Goal: Task Accomplishment & Management: Complete application form

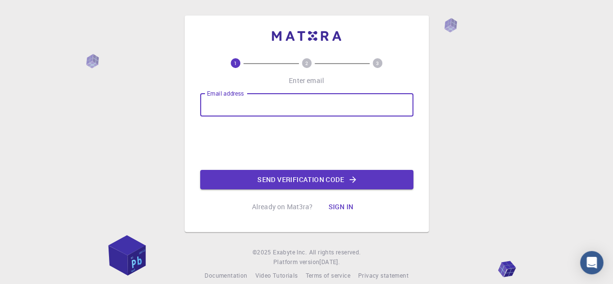
type input "[EMAIL_ADDRESS][DOMAIN_NAME]"
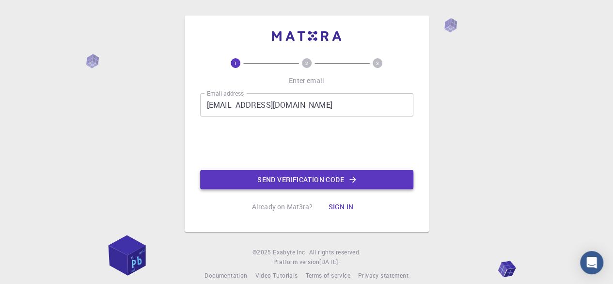
click at [263, 180] on button "Send verification code" at bounding box center [306, 179] width 213 height 19
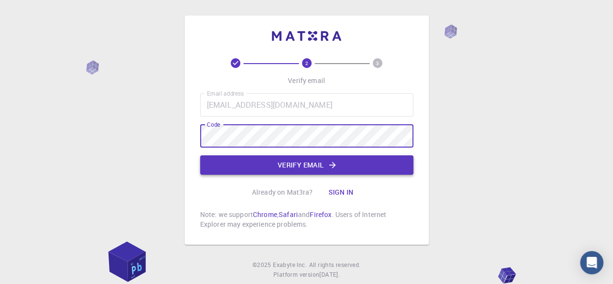
click at [323, 164] on button "Verify email" at bounding box center [306, 164] width 213 height 19
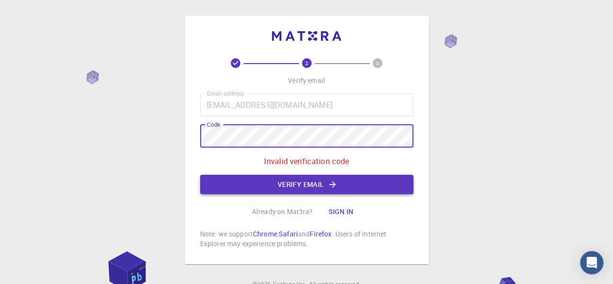
click at [290, 186] on button "Verify email" at bounding box center [306, 184] width 213 height 19
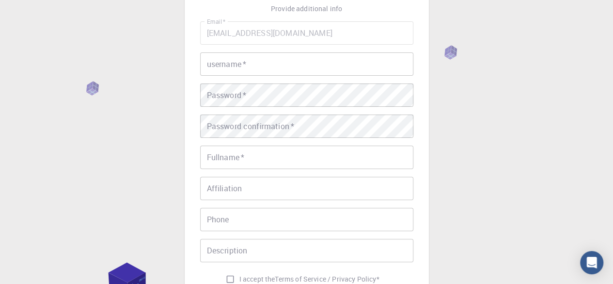
scroll to position [16, 0]
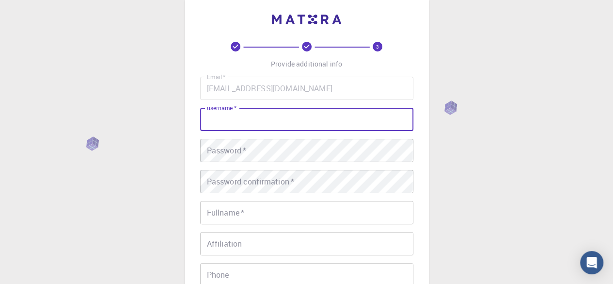
click at [247, 124] on input "username   *" at bounding box center [306, 119] width 213 height 23
type input "buihuyen"
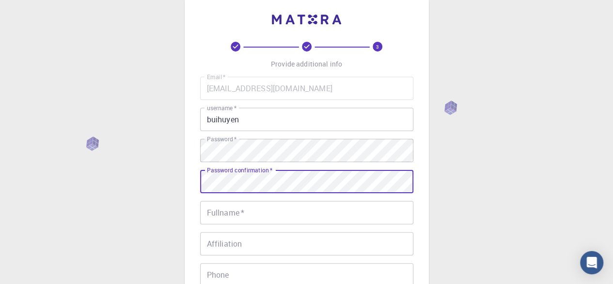
click at [237, 212] on input "Fullname   *" at bounding box center [306, 212] width 213 height 23
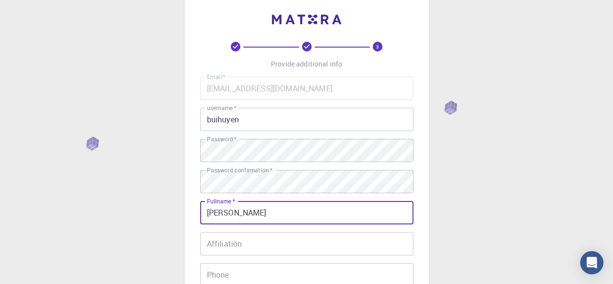
type input "[PERSON_NAME]"
click at [236, 246] on input "Affiliation" at bounding box center [306, 243] width 213 height 23
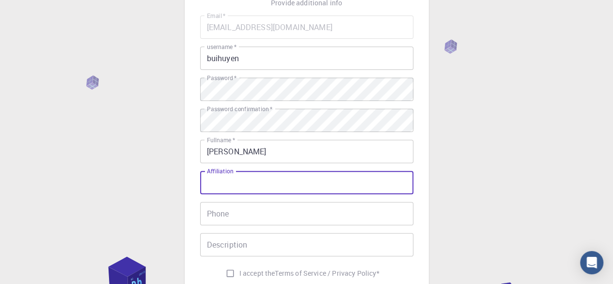
scroll to position [113, 0]
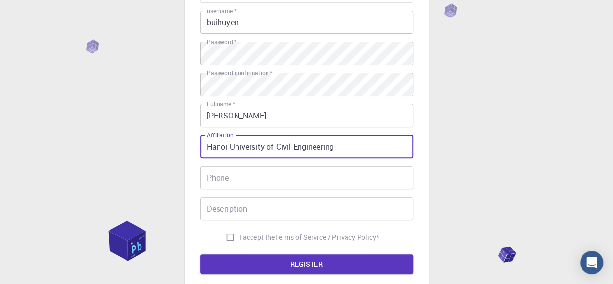
type input "Hanoi University of Civil Engineering"
click at [240, 177] on input "Phone" at bounding box center [306, 177] width 213 height 23
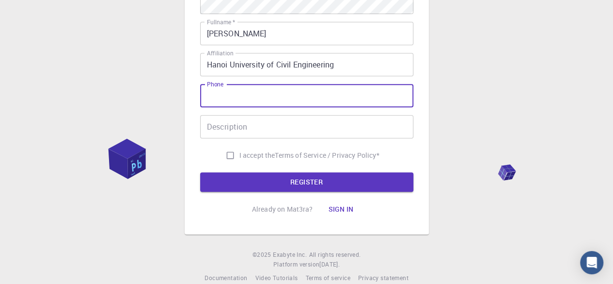
scroll to position [210, 0]
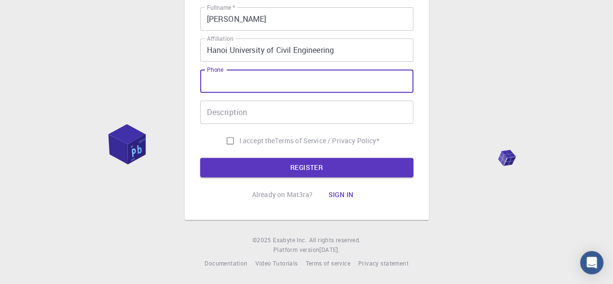
click at [227, 140] on input "I accept the Terms of Service / Privacy Policy *" at bounding box center [230, 140] width 18 height 18
checkbox input "true"
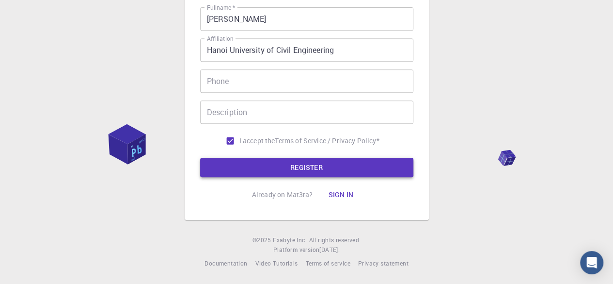
click at [294, 167] on button "REGISTER" at bounding box center [306, 167] width 213 height 19
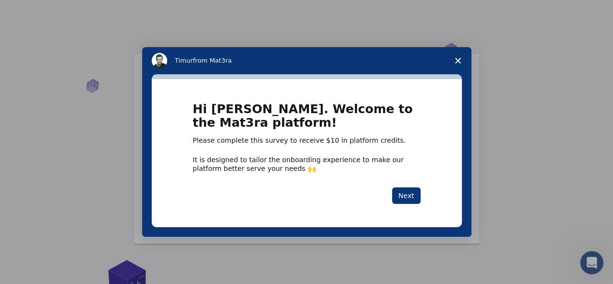
click at [460, 61] on icon "Close survey" at bounding box center [458, 61] width 6 height 6
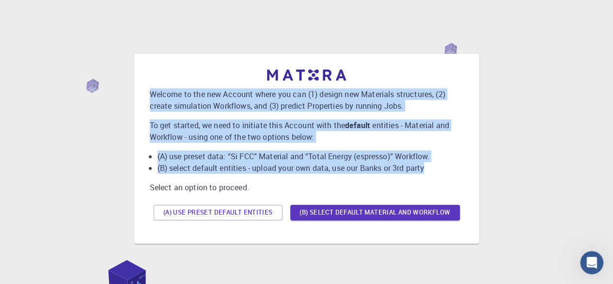
drag, startPoint x: 150, startPoint y: 93, endPoint x: 446, endPoint y: 165, distance: 304.4
click at [446, 165] on div "Welcome to the new Account where you can (1) design new Materials structures, (…" at bounding box center [307, 146] width 314 height 155
copy div "Welcome to the new Account where you can (1) design new Materials structures, (…"
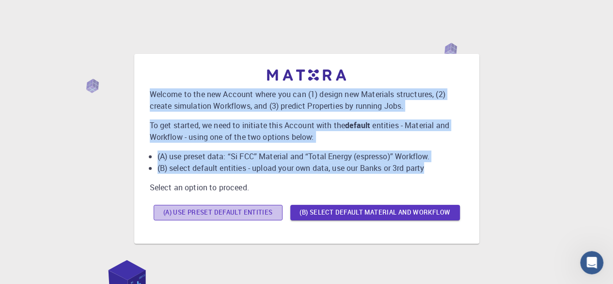
click at [252, 215] on button "(A) Use preset default entities" at bounding box center [218, 213] width 129 height 16
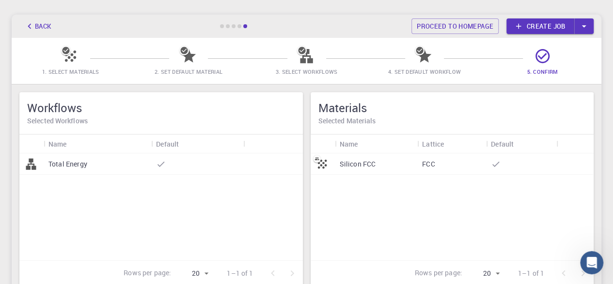
scroll to position [35, 0]
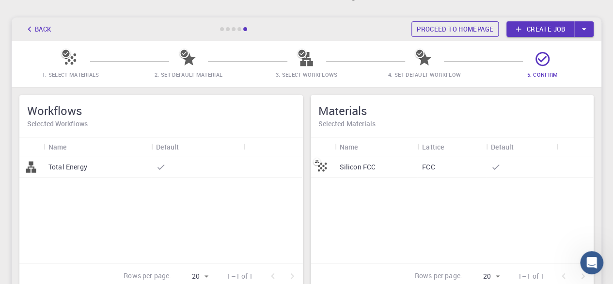
click at [473, 30] on link "Proceed to homepage" at bounding box center [455, 29] width 87 height 16
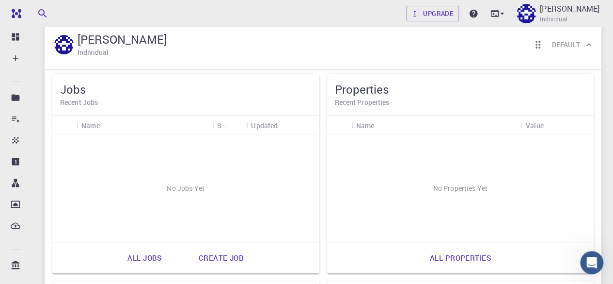
click at [190, 188] on div "No Jobs Yet" at bounding box center [185, 188] width 267 height 107
click at [172, 191] on div "No Jobs Yet" at bounding box center [185, 188] width 267 height 107
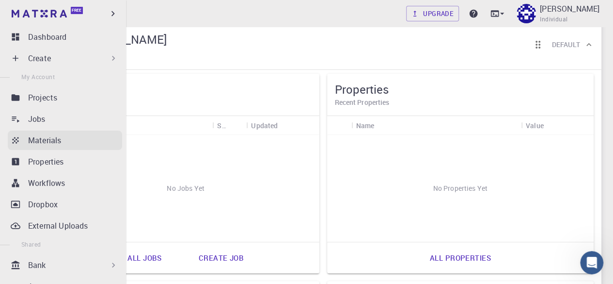
click at [30, 137] on p "Materials" at bounding box center [44, 140] width 33 height 12
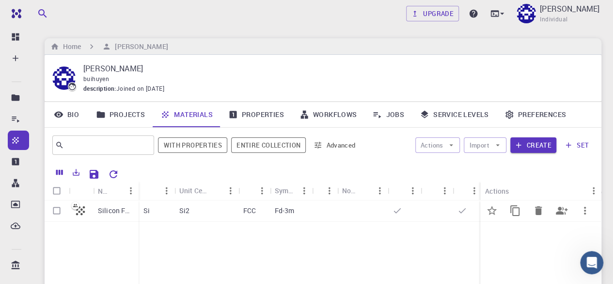
click at [108, 213] on p "Silicon FCC" at bounding box center [116, 211] width 36 height 10
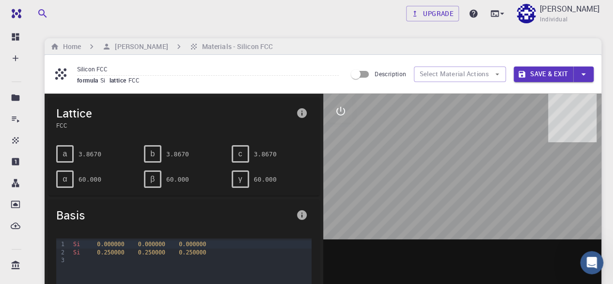
scroll to position [48, 0]
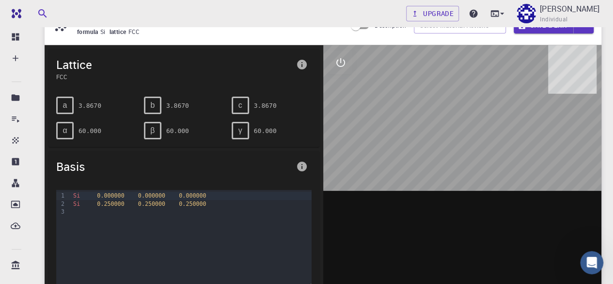
click at [75, 211] on div at bounding box center [190, 212] width 241 height 8
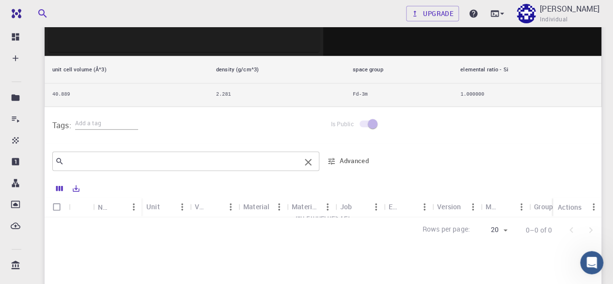
scroll to position [4, 0]
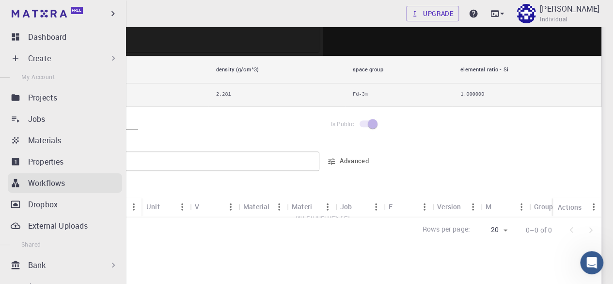
click at [42, 183] on p "Workflows" at bounding box center [46, 183] width 37 height 12
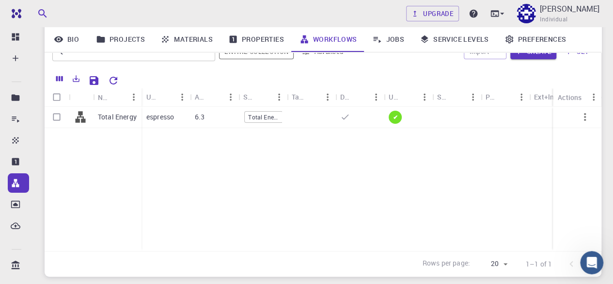
scroll to position [65, 0]
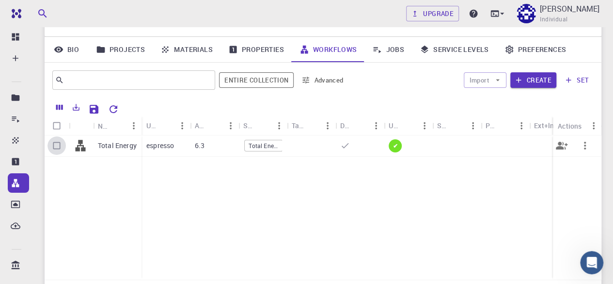
click at [58, 146] on input "Select row" at bounding box center [57, 145] width 18 height 18
checkbox input "true"
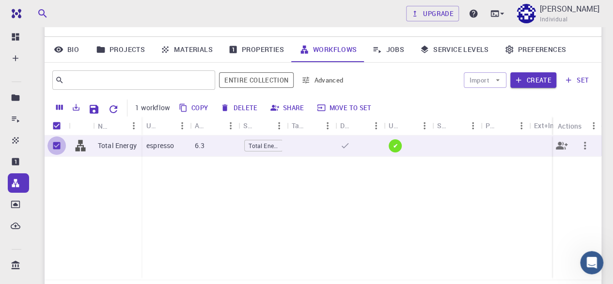
click at [58, 146] on input "Unselect row" at bounding box center [57, 145] width 18 height 18
checkbox input "false"
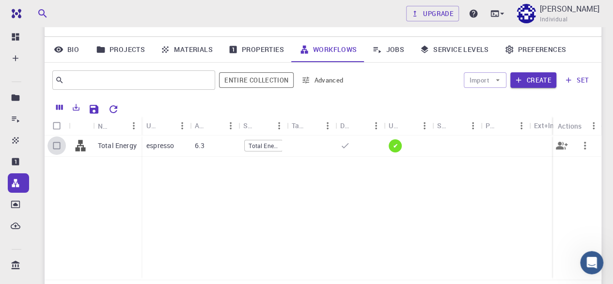
click at [58, 146] on input "Select row" at bounding box center [57, 145] width 18 height 18
checkbox input "true"
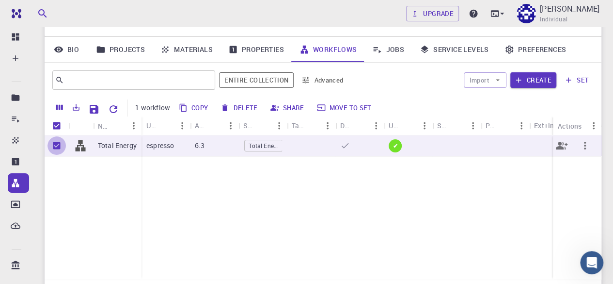
click at [58, 146] on input "Unselect row" at bounding box center [57, 145] width 18 height 18
checkbox input "false"
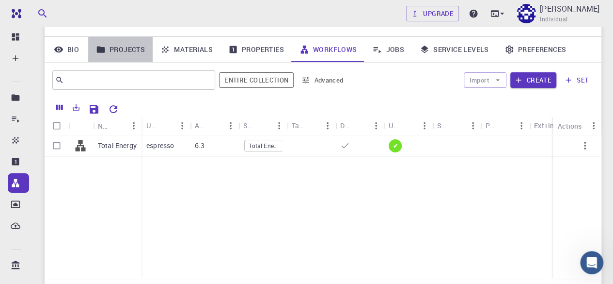
click at [128, 50] on link "Projects" at bounding box center [120, 49] width 65 height 25
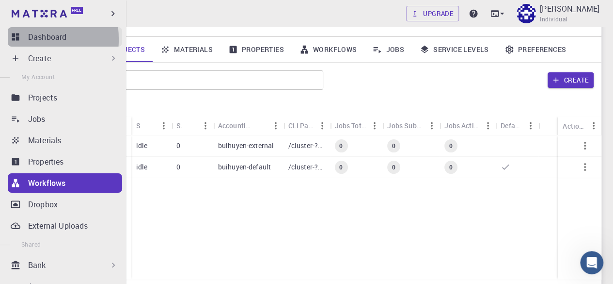
click at [13, 39] on icon at bounding box center [15, 36] width 7 height 7
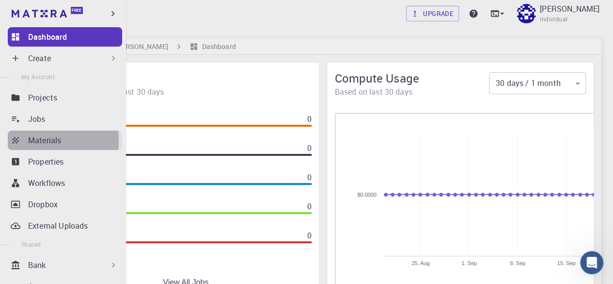
click at [28, 142] on link "Materials" at bounding box center [65, 139] width 114 height 19
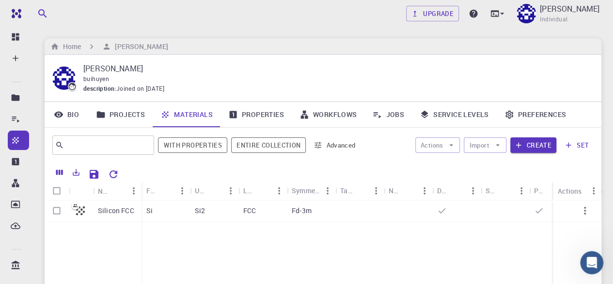
click at [260, 113] on link "Properties" at bounding box center [256, 114] width 71 height 25
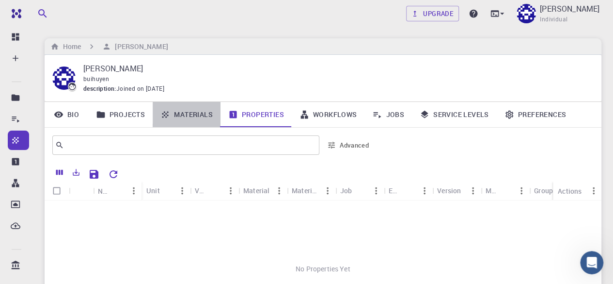
click at [173, 114] on link "Materials" at bounding box center [187, 114] width 68 height 25
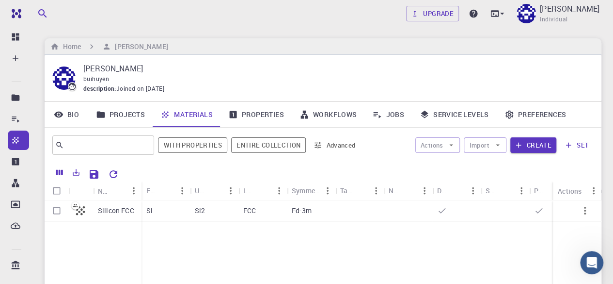
click at [55, 210] on input "Select row" at bounding box center [57, 210] width 18 height 18
checkbox input "true"
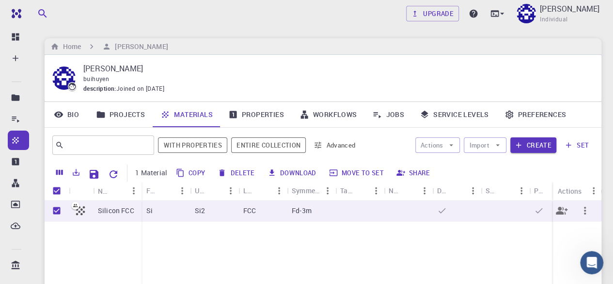
click at [441, 211] on icon at bounding box center [442, 211] width 10 height 10
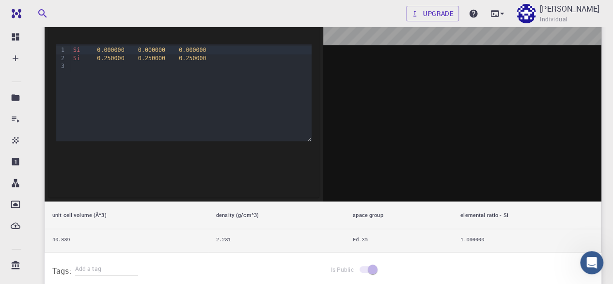
scroll to position [48, 0]
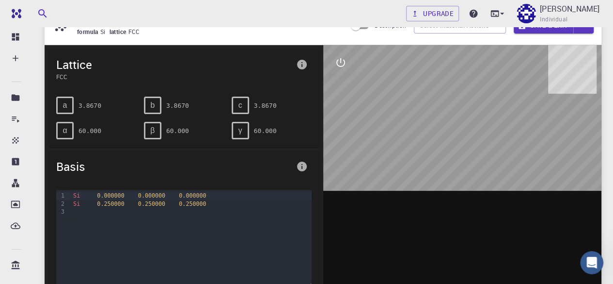
drag, startPoint x: 483, startPoint y: 182, endPoint x: 494, endPoint y: 178, distance: 11.4
click at [506, 178] on div at bounding box center [462, 196] width 279 height 302
drag, startPoint x: 479, startPoint y: 180, endPoint x: 453, endPoint y: 179, distance: 26.2
click at [456, 180] on div at bounding box center [462, 196] width 279 height 302
click at [337, 63] on icon "interactive" at bounding box center [341, 62] width 9 height 9
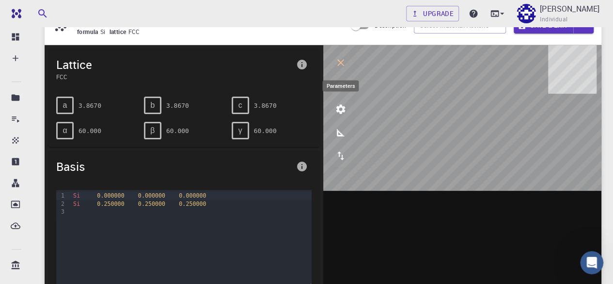
click at [341, 112] on icon "parameters" at bounding box center [340, 109] width 9 height 9
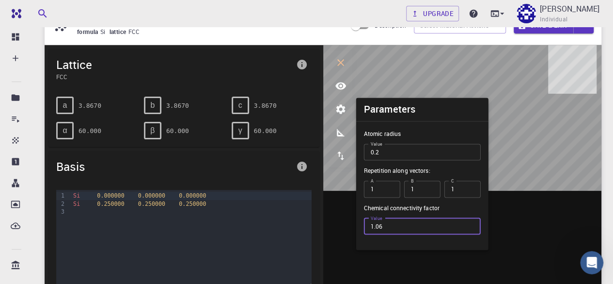
type input "1.06"
click at [469, 224] on input "1.06" at bounding box center [422, 226] width 117 height 16
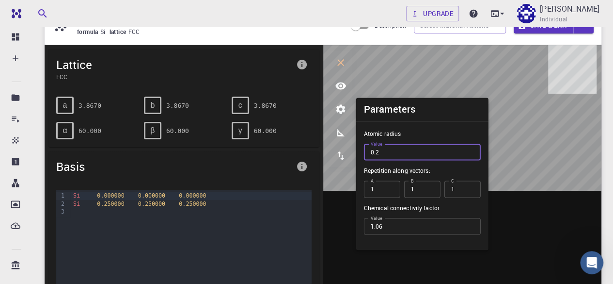
click at [410, 156] on input "0.2" at bounding box center [422, 152] width 117 height 16
type input "0.3"
click at [468, 149] on input "0.3" at bounding box center [422, 152] width 117 height 16
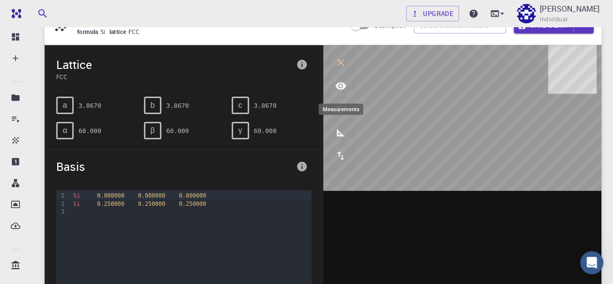
click at [340, 134] on icon "measurements" at bounding box center [341, 133] width 12 height 12
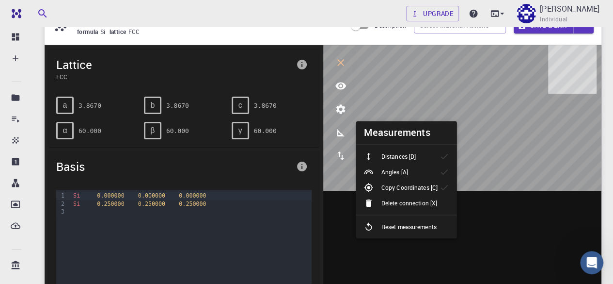
click at [391, 157] on p "Distances [D]" at bounding box center [399, 156] width 34 height 9
click at [343, 157] on icon "export" at bounding box center [341, 156] width 12 height 12
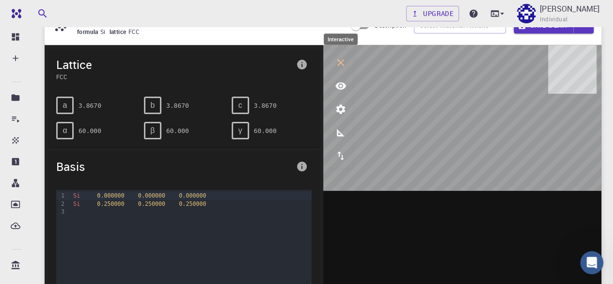
click at [340, 64] on icon "interactive" at bounding box center [341, 63] width 12 height 12
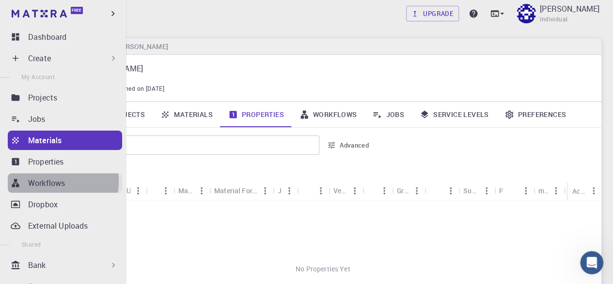
click at [48, 181] on p "Workflows" at bounding box center [46, 183] width 37 height 12
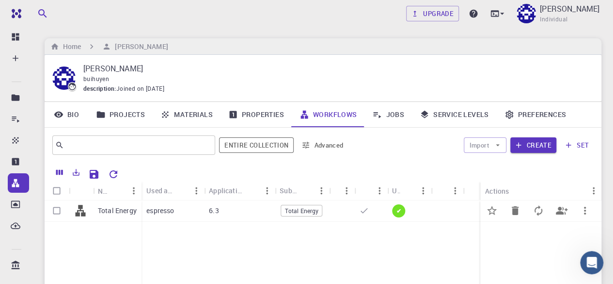
click at [163, 210] on p "espresso" at bounding box center [160, 211] width 28 height 10
